Goal: Navigation & Orientation: Find specific page/section

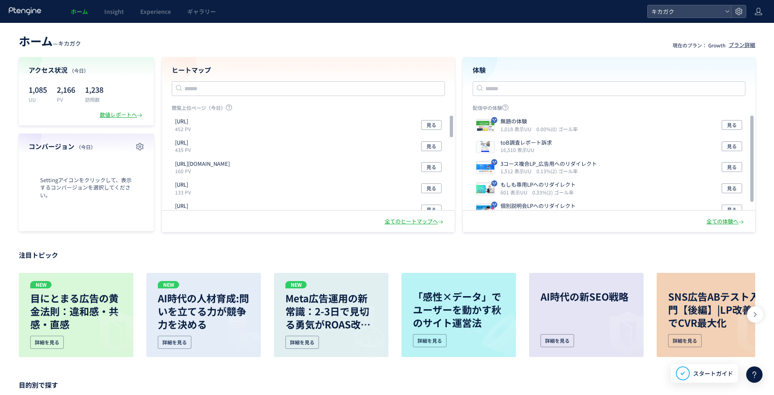
click at [553, 37] on header "ホーム — キカガク 現在のプラン： Growth プラン詳細" at bounding box center [387, 40] width 737 height 18
click at [303, 177] on div "[URL][DOMAIN_NAME] 160 PV 見る" at bounding box center [308, 167] width 273 height 21
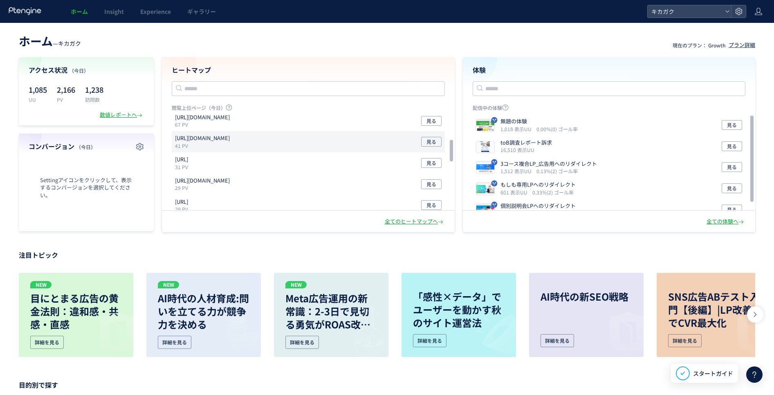
click at [285, 143] on div "[URL][DOMAIN_NAME] 41 PV 見る" at bounding box center [308, 141] width 273 height 21
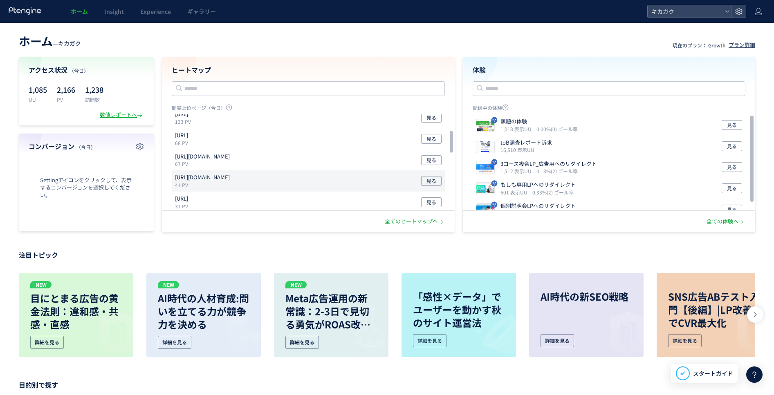
scroll to position [71, 0]
click at [433, 181] on span "見る" at bounding box center [432, 181] width 10 height 10
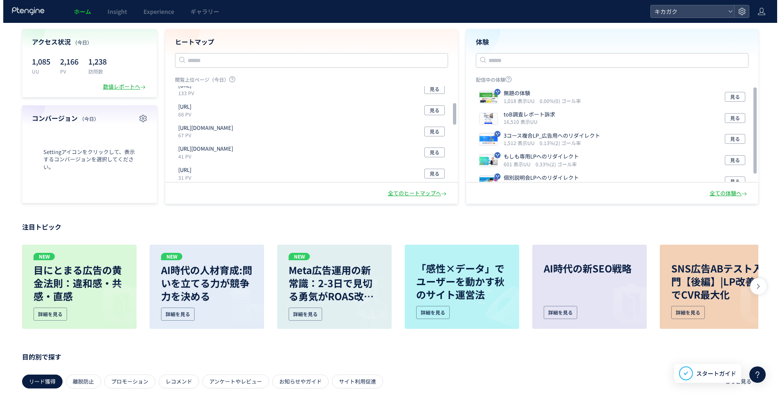
scroll to position [0, 0]
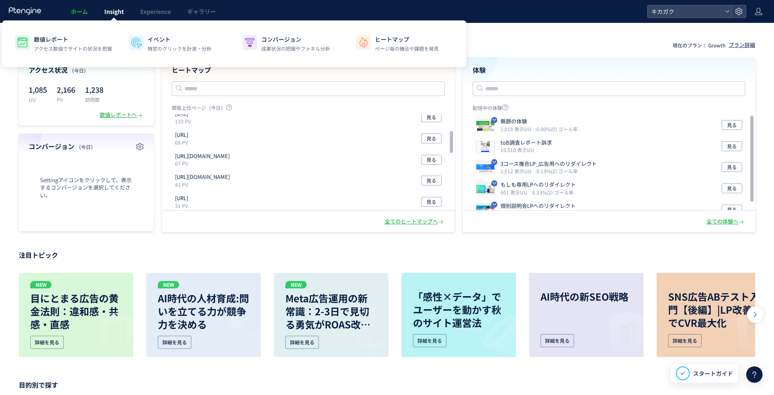
click at [98, 9] on link "Insight" at bounding box center [114, 11] width 36 height 23
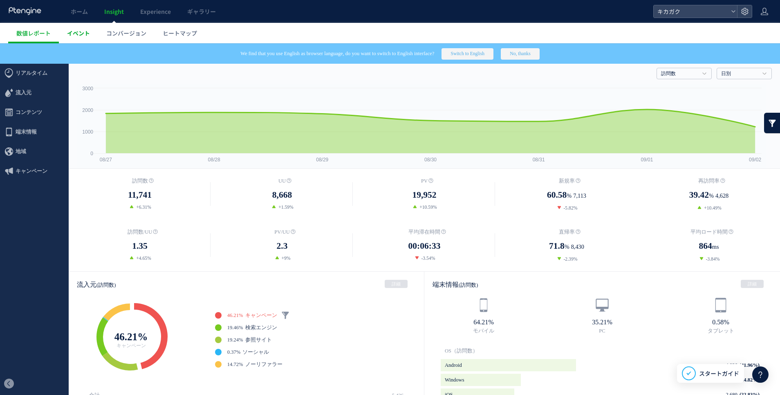
click at [90, 30] on link "イベント" at bounding box center [78, 33] width 39 height 20
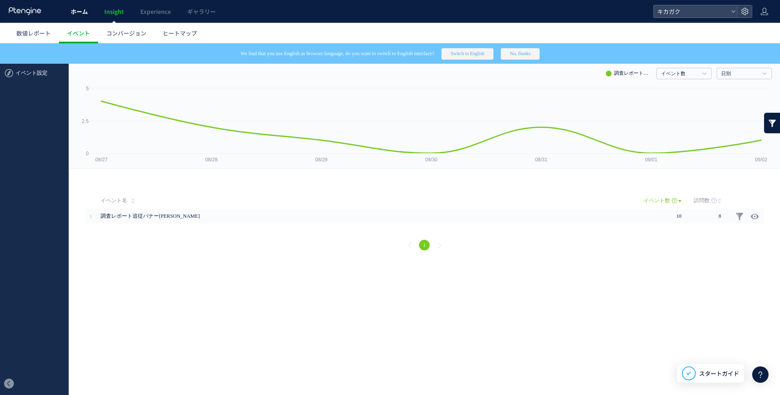
click at [76, 14] on span "ホーム" at bounding box center [79, 11] width 17 height 8
